Goal: Information Seeking & Learning: Learn about a topic

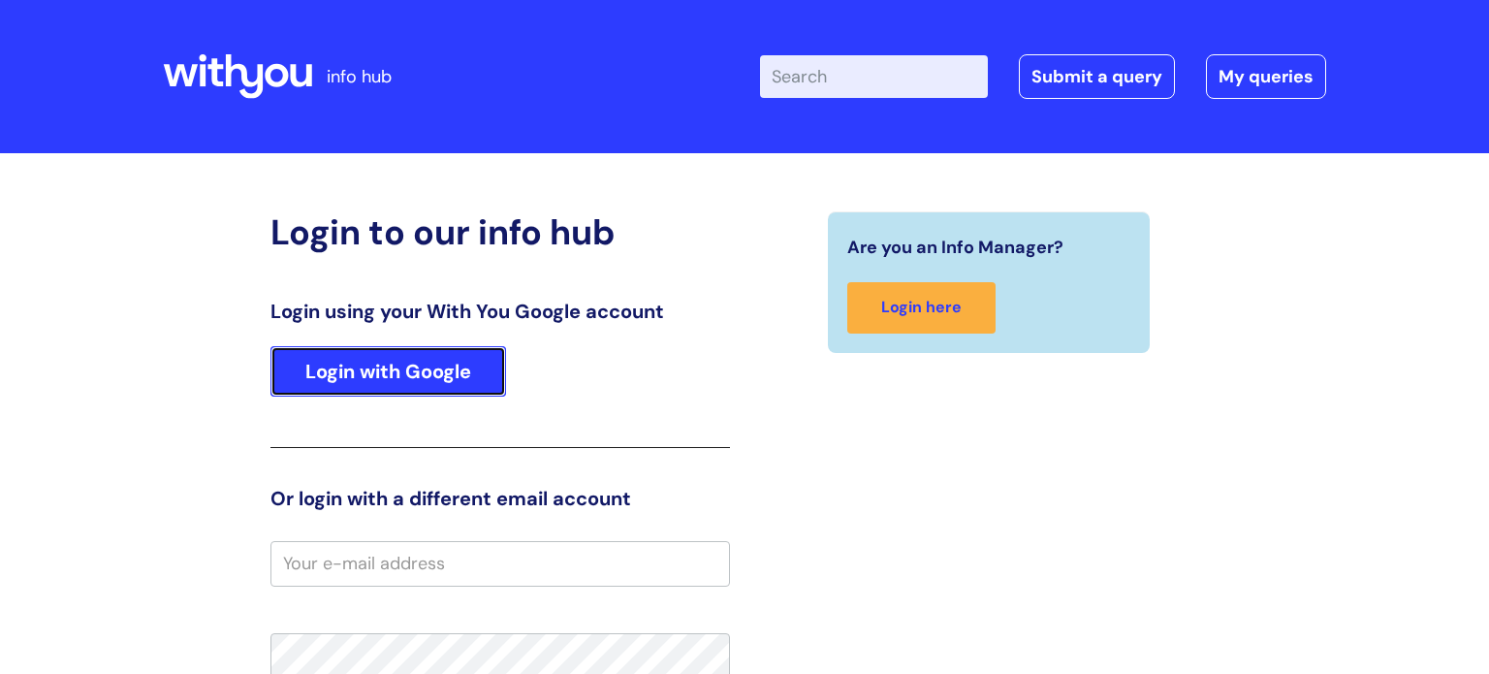
click at [464, 378] on link "Login with Google" at bounding box center [388, 371] width 236 height 50
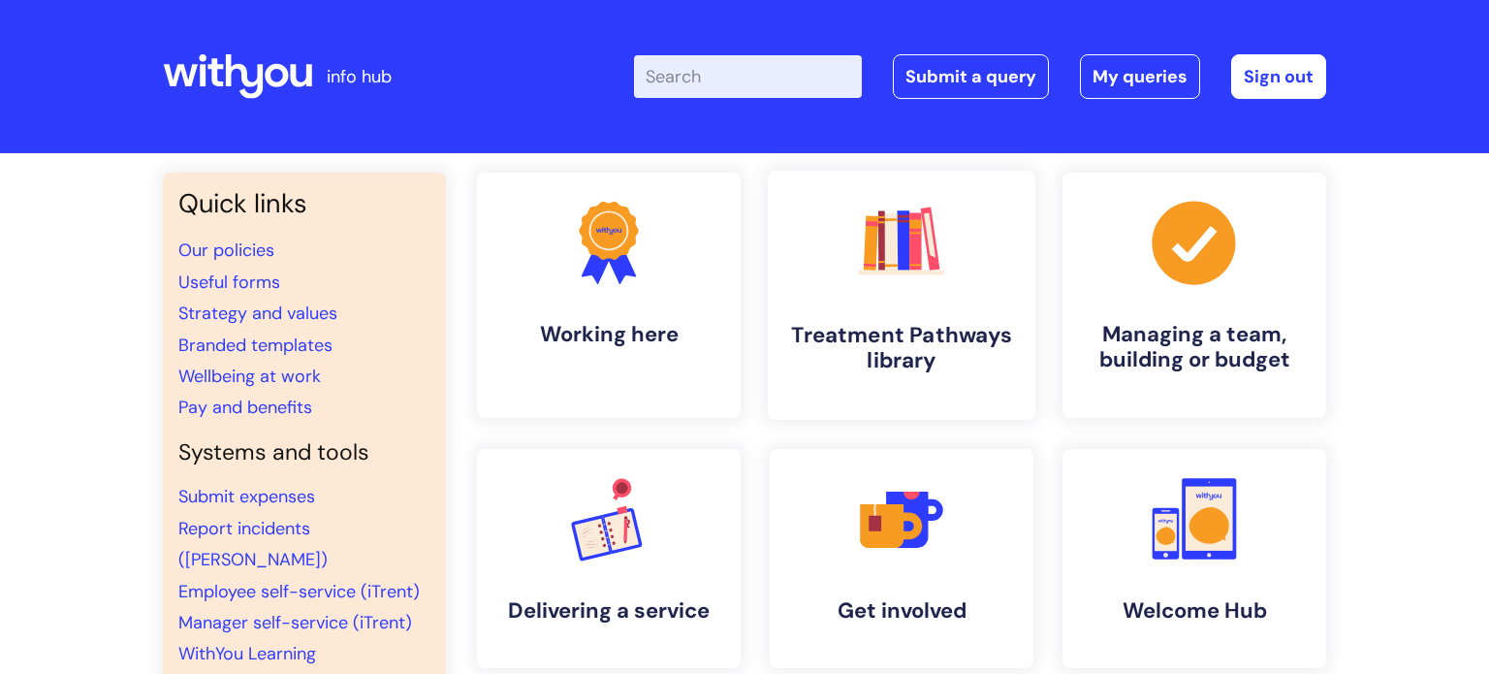
click at [936, 346] on h4 "Treatment Pathways library" at bounding box center [901, 348] width 236 height 52
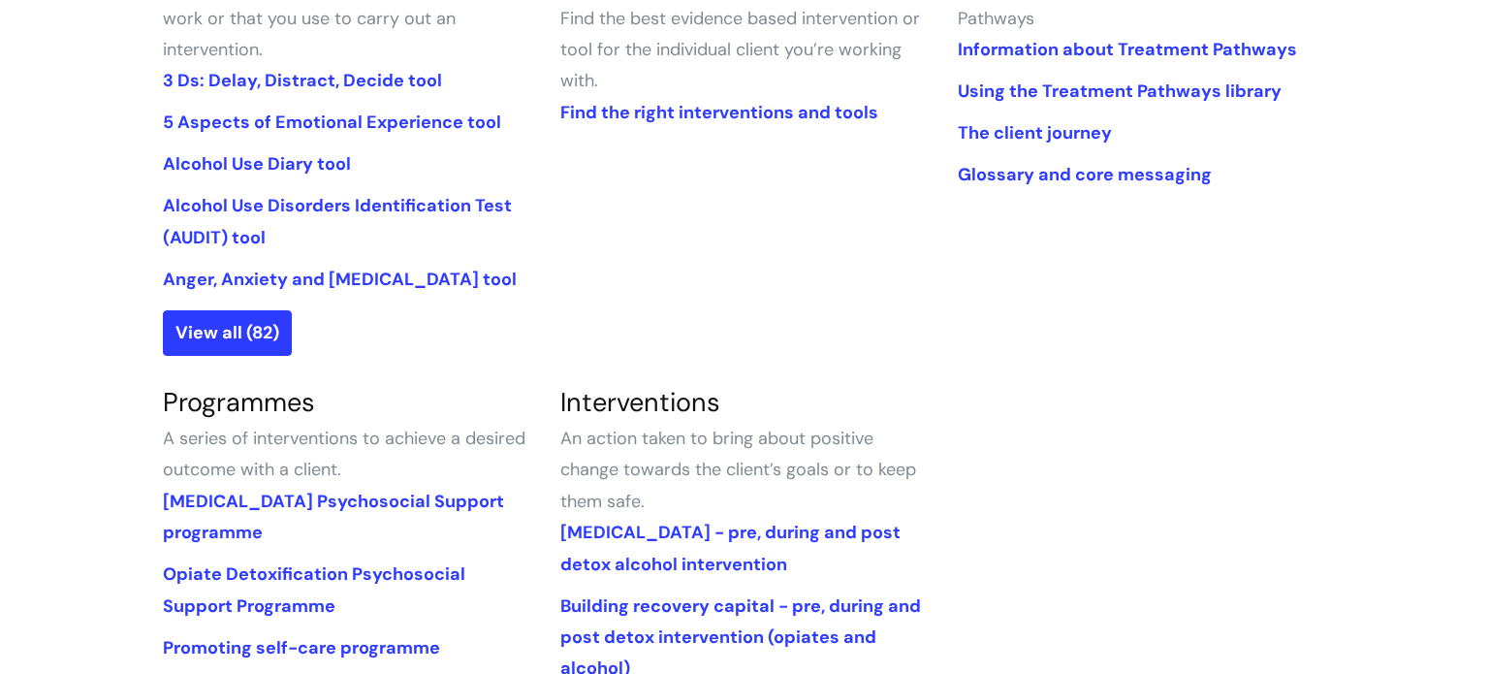
scroll to position [620, 0]
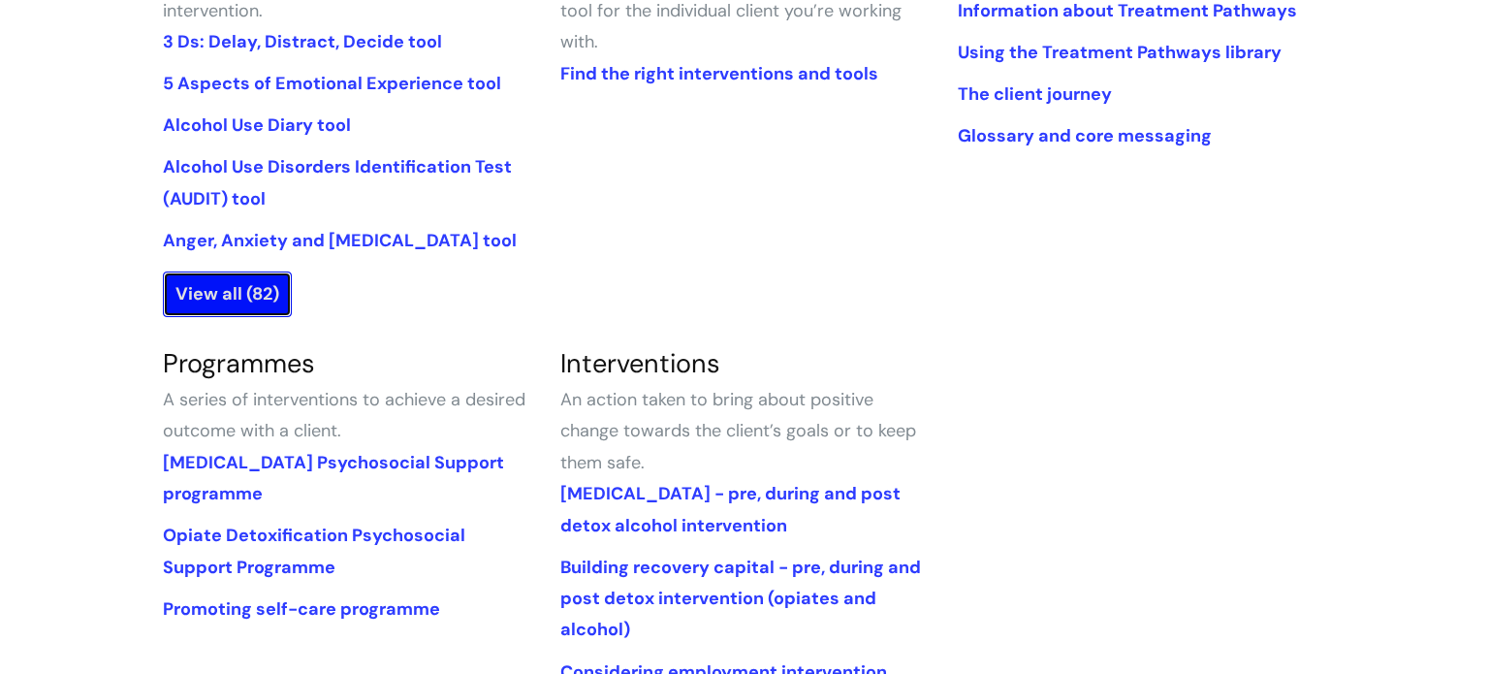
click at [205, 293] on link "View all (82)" at bounding box center [227, 293] width 129 height 45
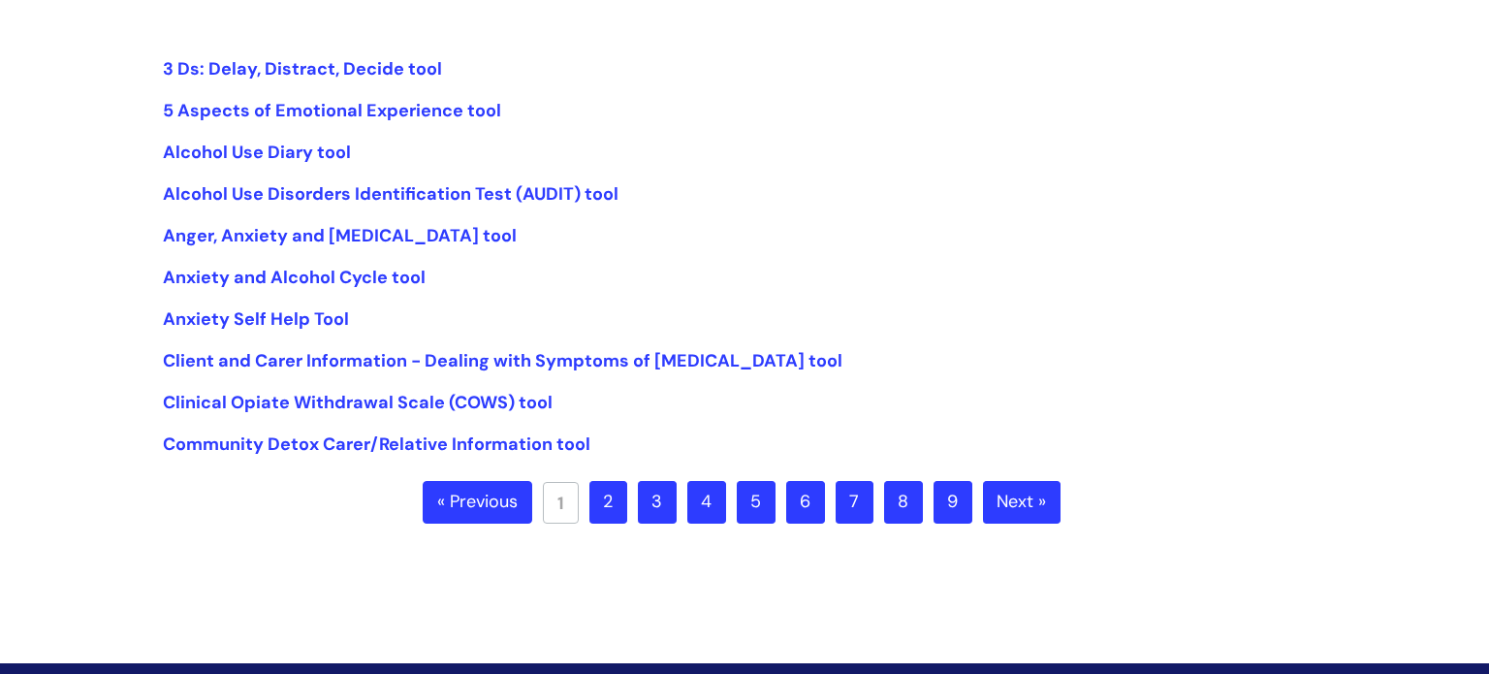
scroll to position [465, 0]
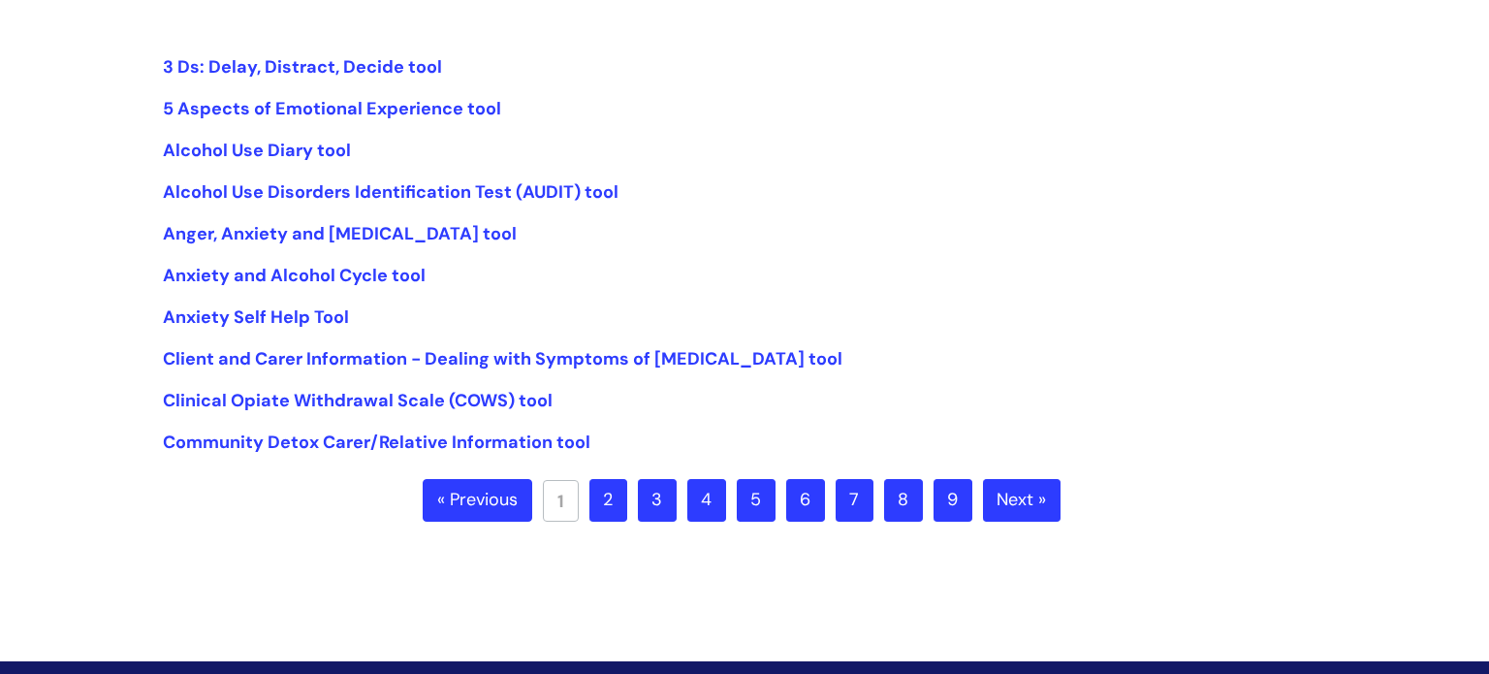
click at [612, 490] on link "2" at bounding box center [608, 500] width 38 height 43
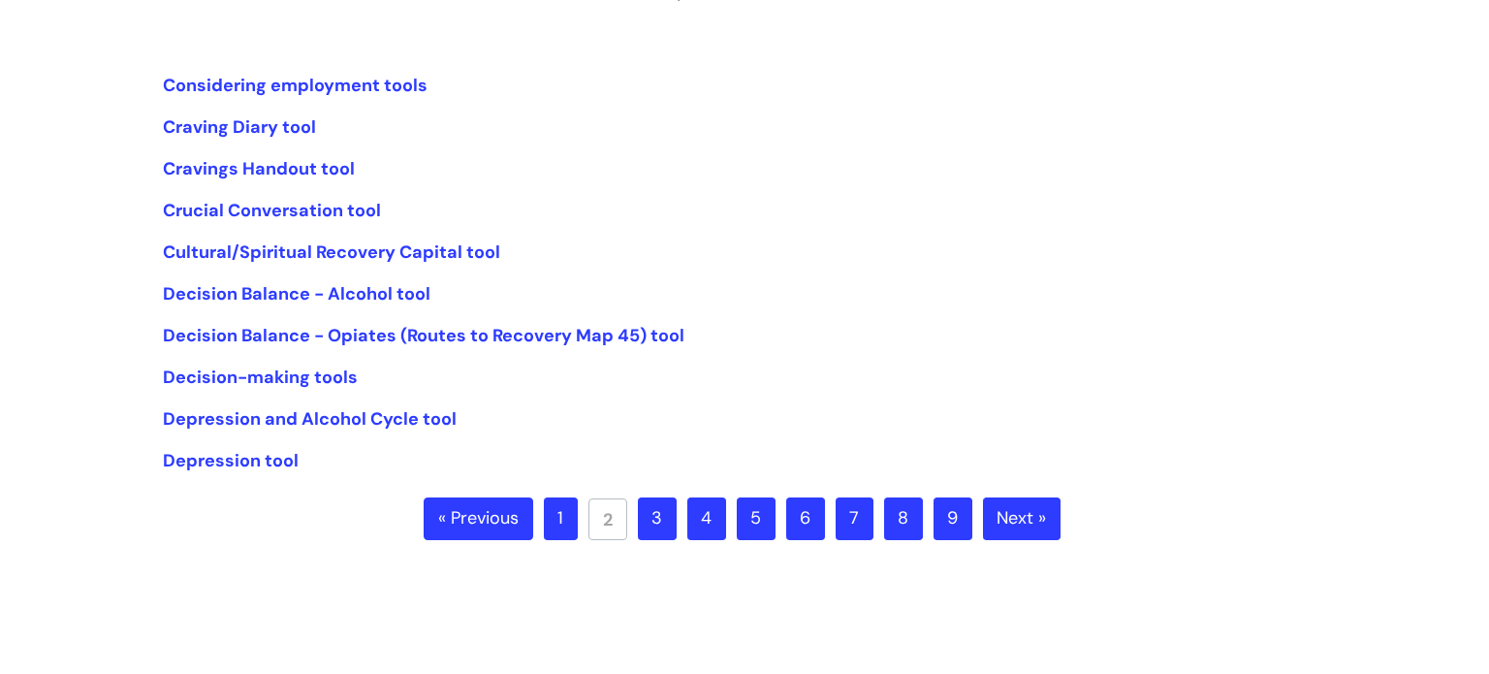
scroll to position [465, 0]
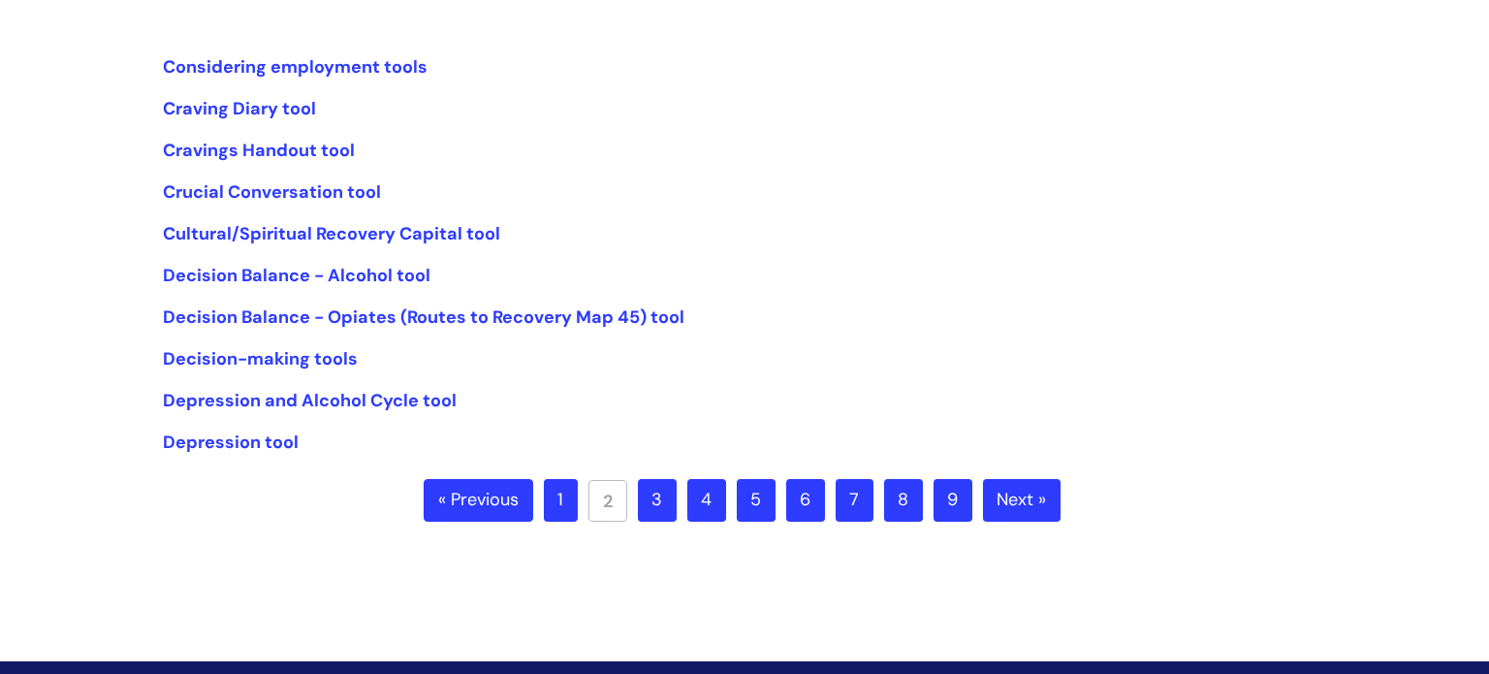
click at [656, 503] on link "3" at bounding box center [657, 500] width 39 height 43
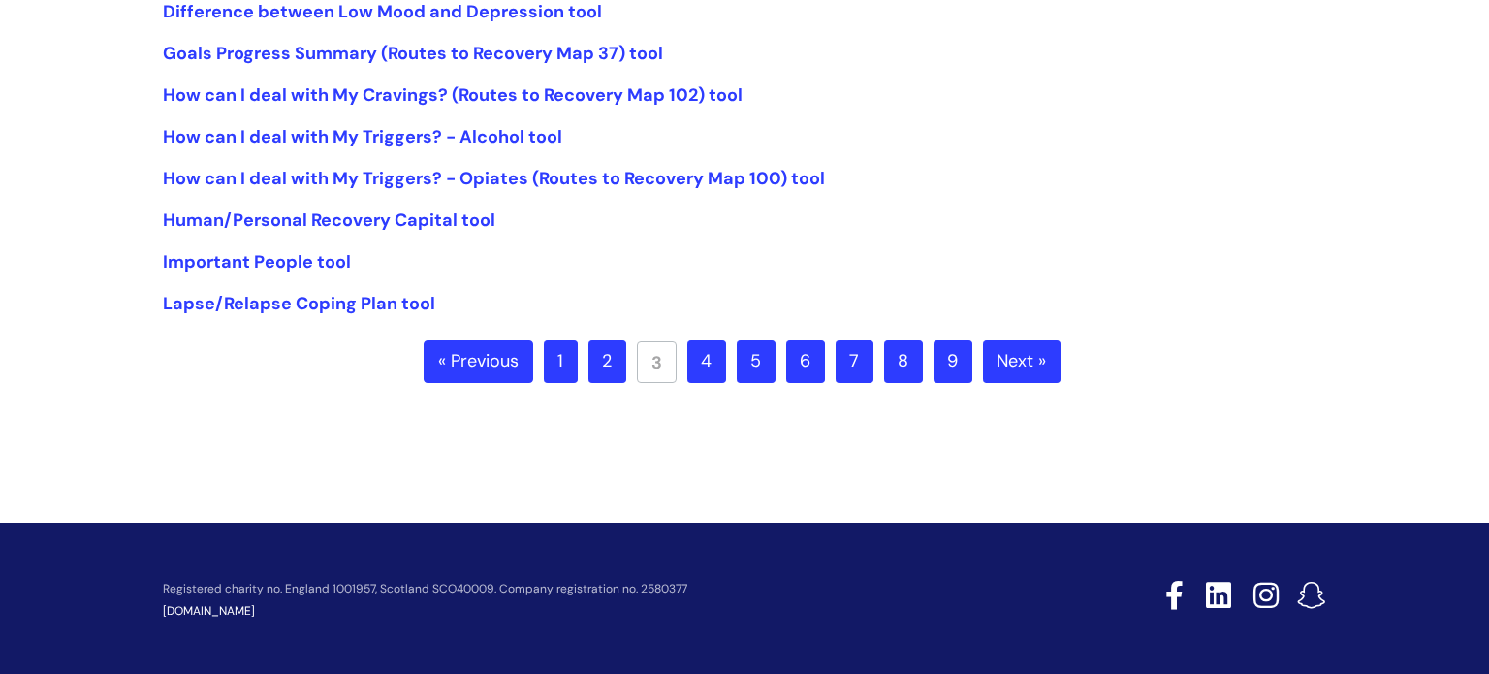
scroll to position [620, 0]
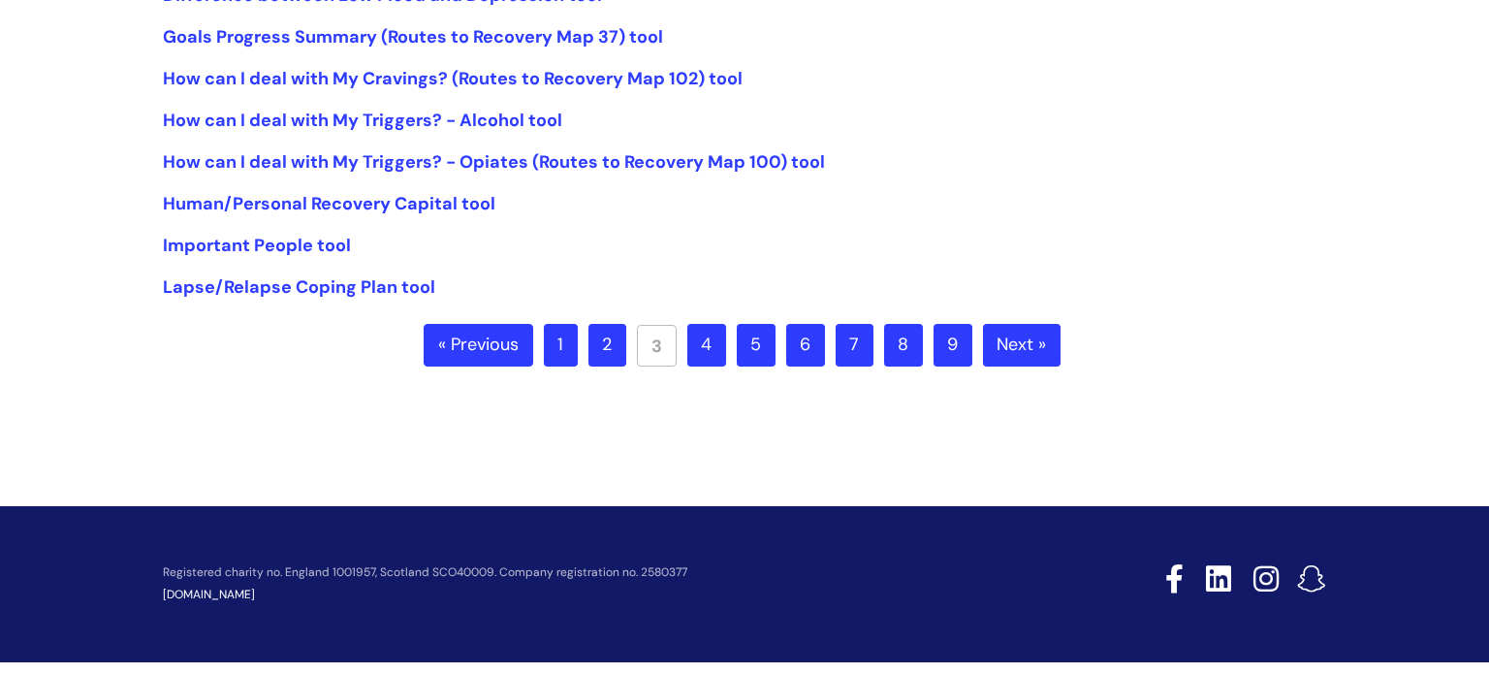
click at [699, 345] on link "4" at bounding box center [706, 345] width 39 height 43
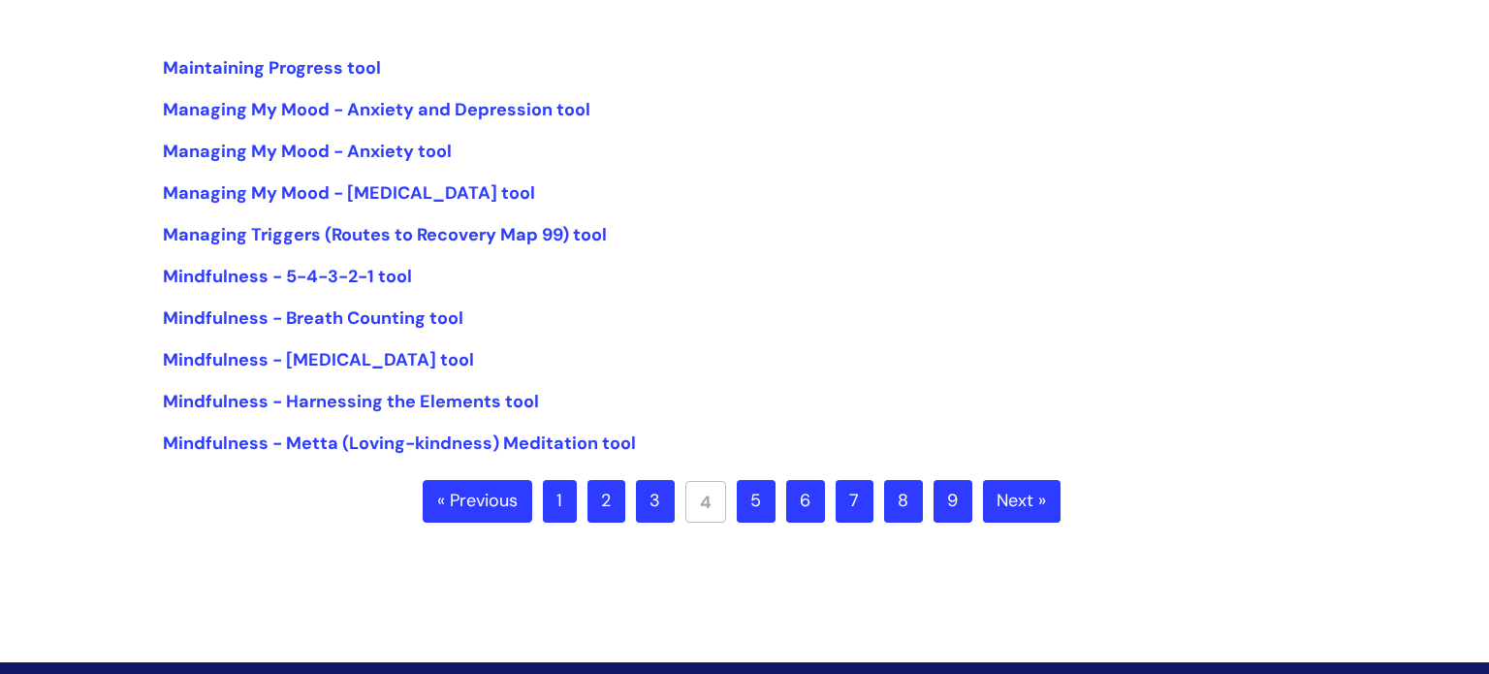
scroll to position [465, 0]
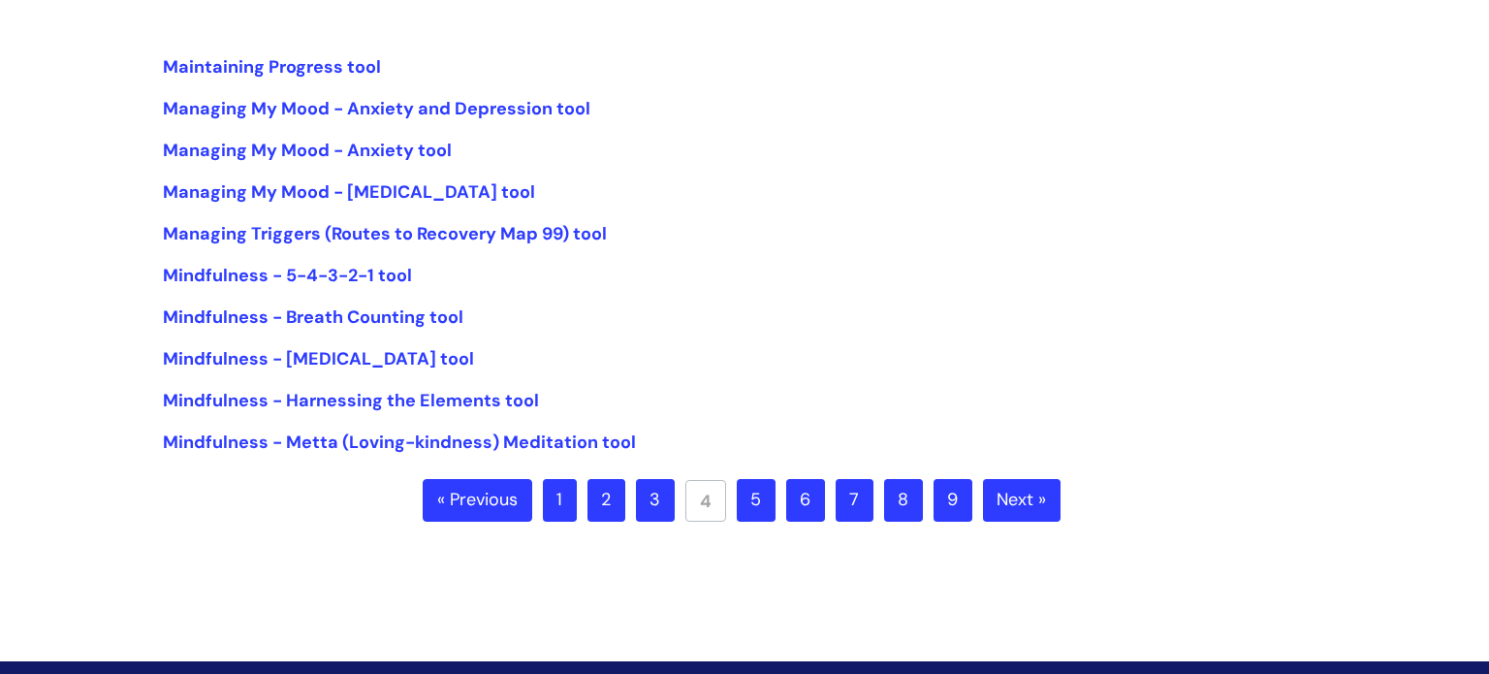
click at [748, 501] on link "5" at bounding box center [756, 500] width 39 height 43
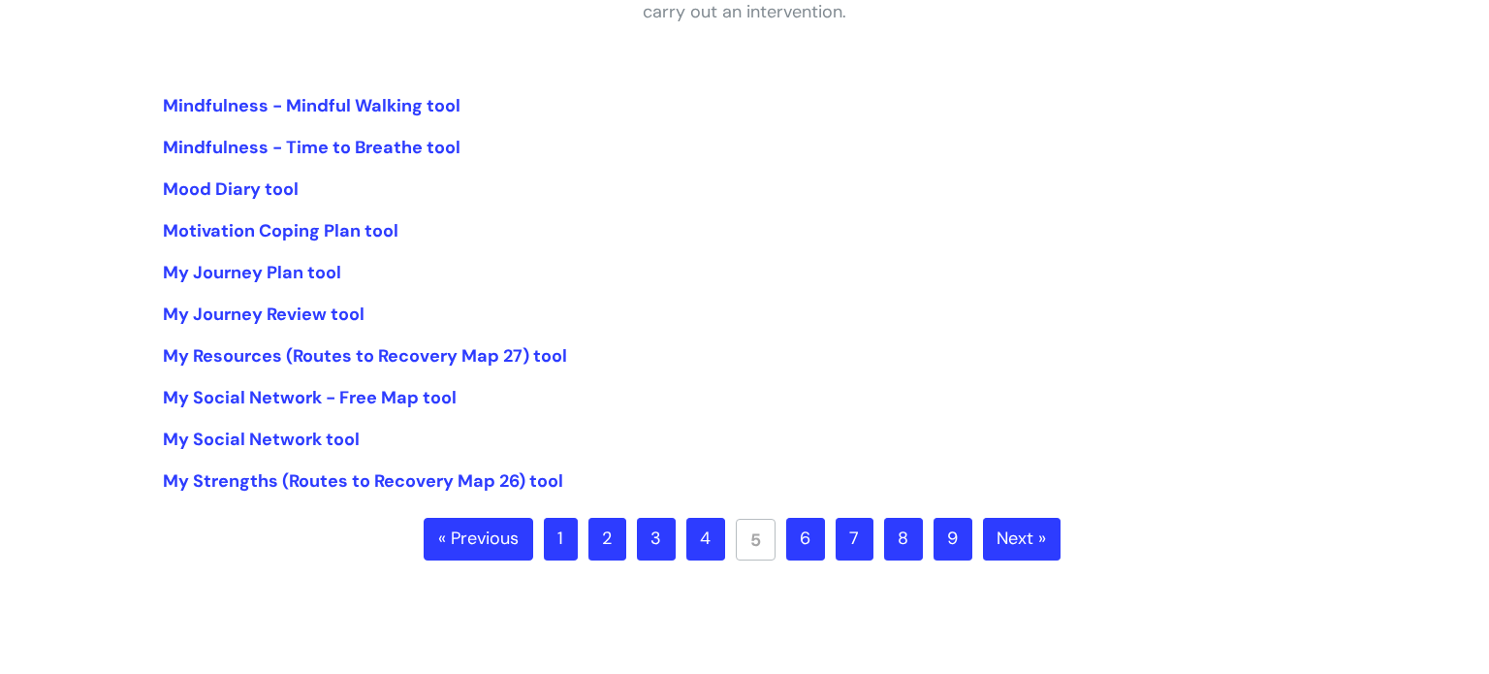
scroll to position [465, 0]
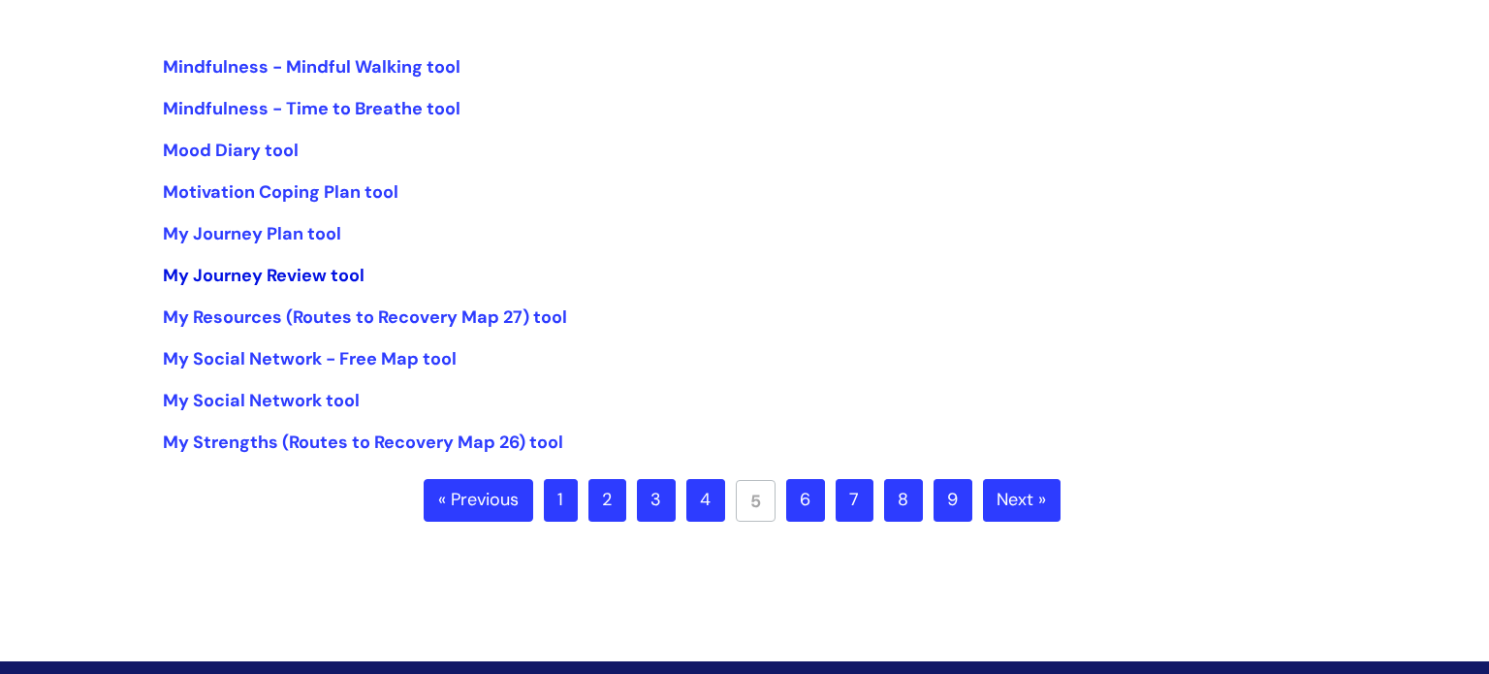
click at [202, 274] on link "My Journey Review tool" at bounding box center [264, 275] width 202 height 23
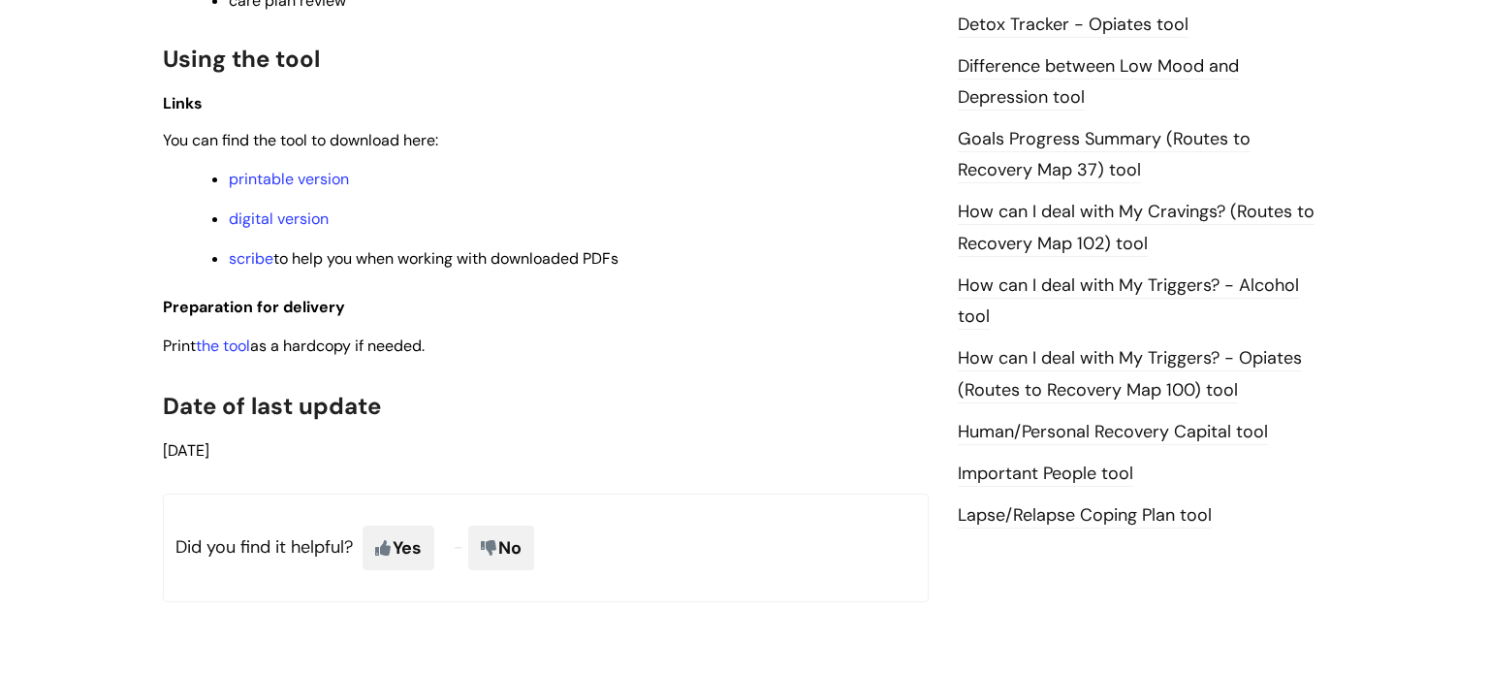
scroll to position [1279, 0]
click at [210, 352] on link "the tool" at bounding box center [223, 344] width 54 height 20
